Goal: Check status: Check status

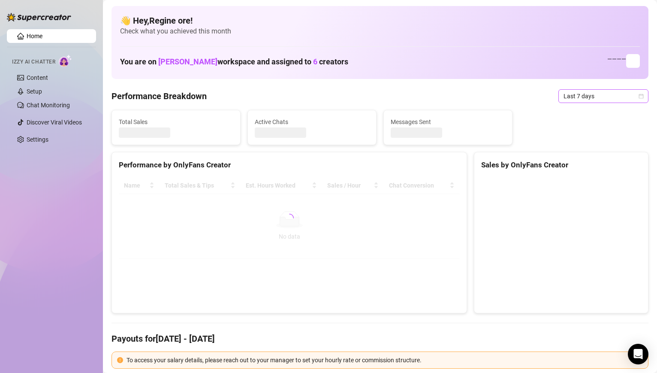
click at [602, 97] on span "Last 7 days" at bounding box center [604, 96] width 80 height 13
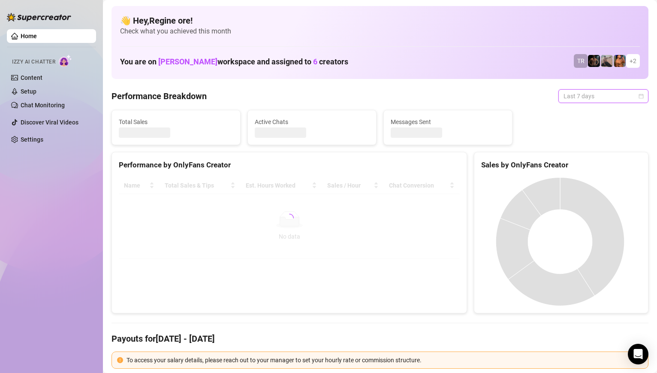
click at [592, 97] on span "Last 7 days" at bounding box center [604, 96] width 80 height 13
click at [588, 100] on span "Last 7 days" at bounding box center [604, 96] width 80 height 13
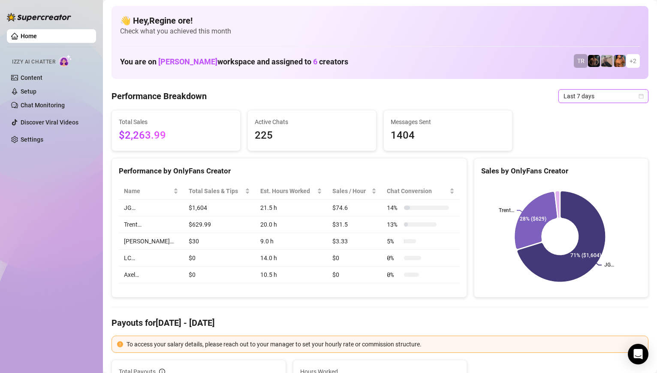
click at [582, 169] on div "Sales by OnlyFans Creator" at bounding box center [561, 171] width 160 height 12
click at [576, 100] on span "Last 7 days" at bounding box center [604, 96] width 80 height 13
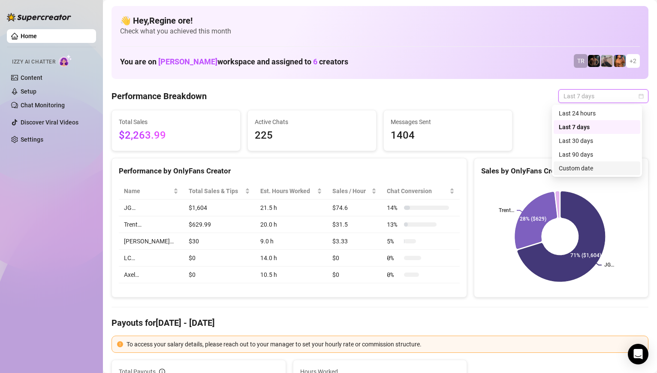
click at [584, 167] on div "Custom date" at bounding box center [597, 167] width 76 height 9
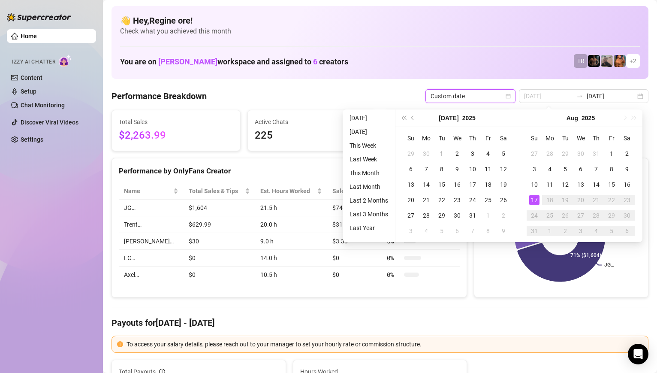
type input "[DATE]"
click at [537, 200] on div "17" at bounding box center [535, 200] width 10 height 10
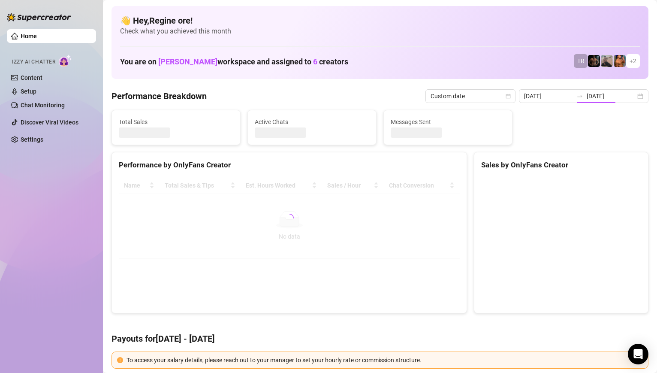
type input "[DATE]"
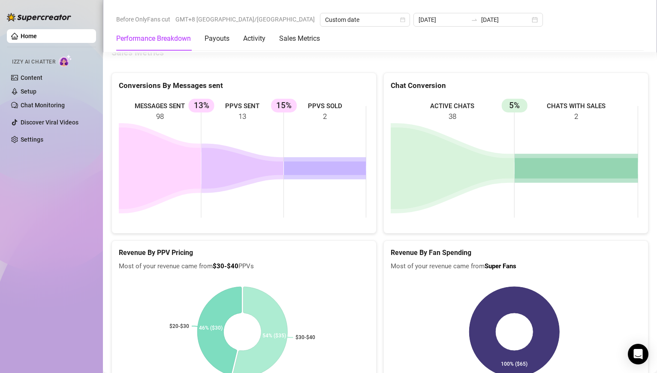
scroll to position [1135, 0]
